Goal: Information Seeking & Learning: Learn about a topic

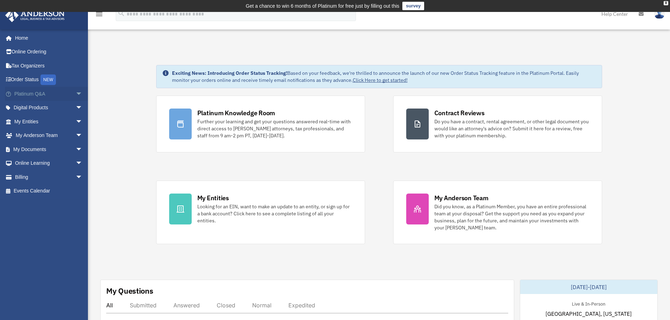
click at [77, 90] on span "arrow_drop_down" at bounding box center [83, 94] width 14 height 14
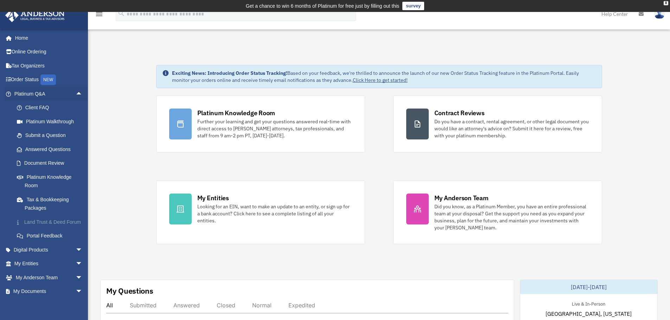
click at [42, 222] on link "Land Trust & Deed Forum" at bounding box center [51, 222] width 83 height 14
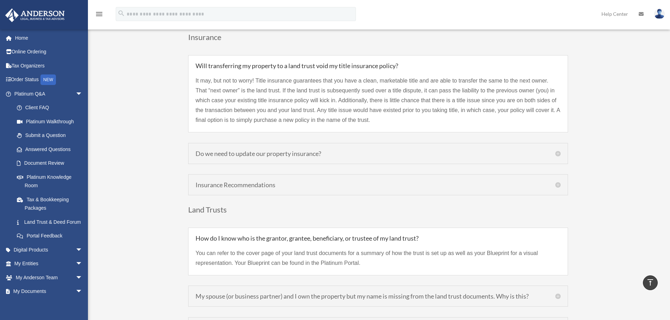
scroll to position [1618, 0]
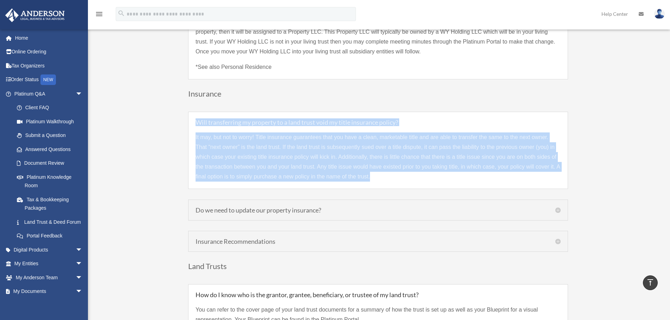
drag, startPoint x: 375, startPoint y: 168, endPoint x: 189, endPoint y: 113, distance: 194.7
click at [189, 113] on div "Will transferring my property to a land trust void my title insurance policy? I…" at bounding box center [378, 150] width 380 height 77
click at [144, 153] on div "Land Trust & Deed Forum Table of Contents 00:33 – What is a Trust? 01:40 – What…" at bounding box center [378, 191] width 526 height 3499
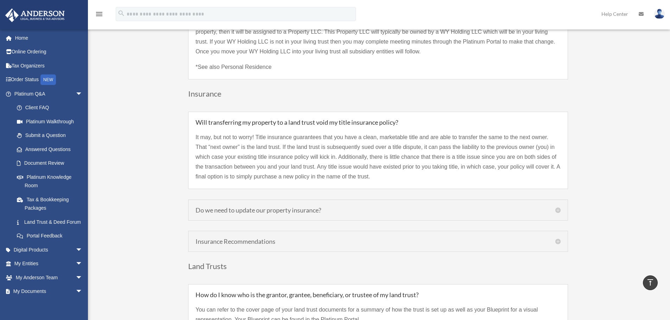
click at [277, 207] on h5 "Do we need to update our property insurance?" at bounding box center [378, 210] width 365 height 6
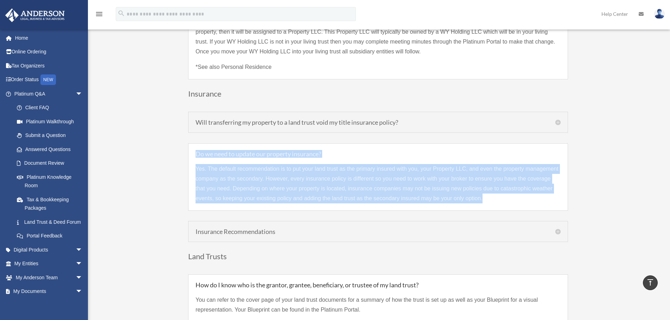
drag, startPoint x: 486, startPoint y: 189, endPoint x: 187, endPoint y: 142, distance: 302.5
click at [187, 142] on div "Land Trust & Deed Forum Table of Contents 00:33 – What is a Trust? 01:40 – What…" at bounding box center [378, 186] width 526 height 3489
copy div "Do we need to update our property insurance? Yes. The default recommendation is…"
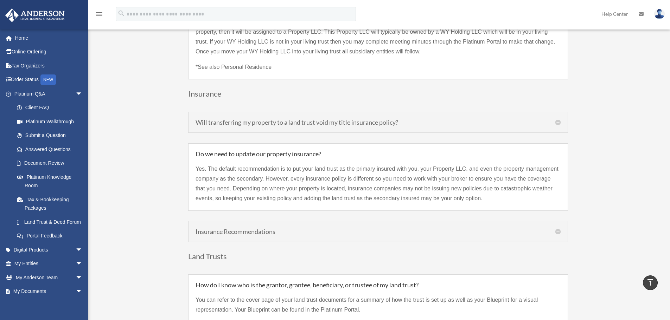
click at [157, 203] on div "Land Trust & Deed Forum Table of Contents 00:33 – What is a Trust? 01:40 – What…" at bounding box center [378, 186] width 526 height 3489
click at [215, 229] on h5 "Insurance Recommendations" at bounding box center [378, 232] width 365 height 6
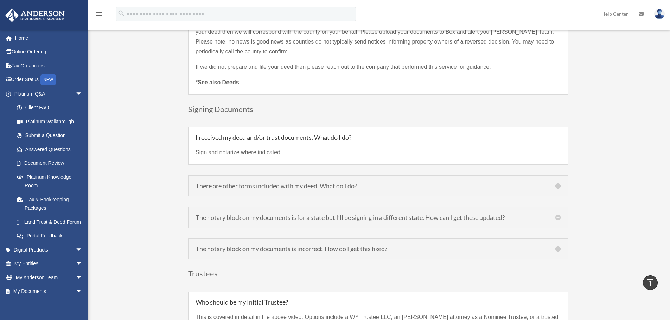
scroll to position [2356, 0]
click at [267, 183] on h5 "There are other forms included with my deed. What do I do?" at bounding box center [378, 186] width 365 height 6
